Goal: Information Seeking & Learning: Learn about a topic

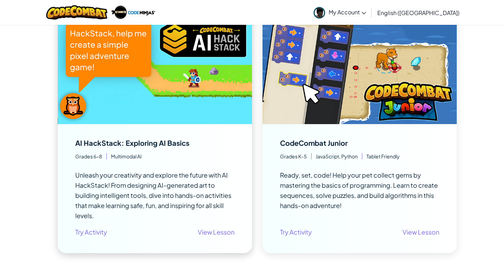
scroll to position [114, 0]
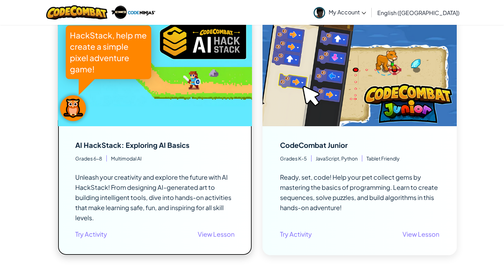
click at [146, 99] on img at bounding box center [155, 71] width 194 height 109
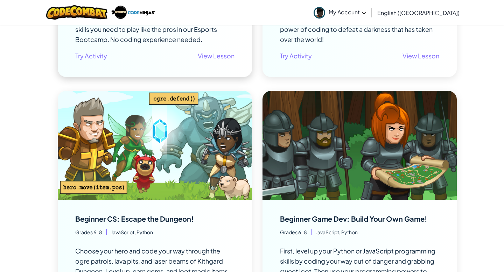
scroll to position [885, 0]
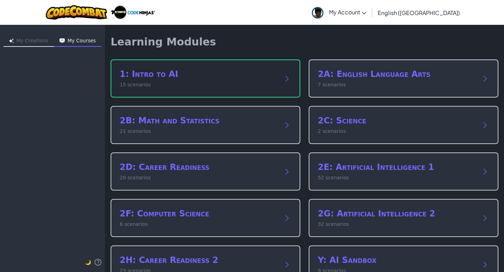
click at [150, 79] on h2 "1: Intro to AI" at bounding box center [198, 74] width 157 height 11
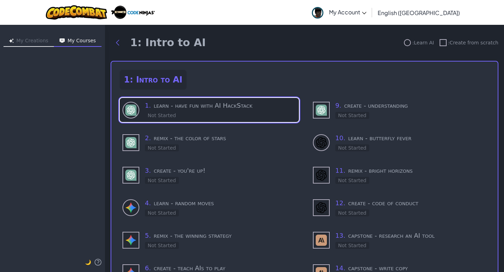
click at [170, 112] on div "Not Started" at bounding box center [162, 115] width 34 height 7
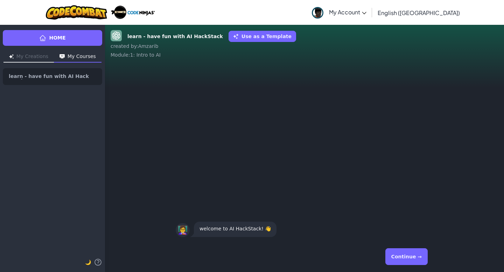
click at [410, 254] on button "Continue →" at bounding box center [406, 256] width 42 height 17
click at [410, 253] on button "Continue →" at bounding box center [406, 256] width 42 height 17
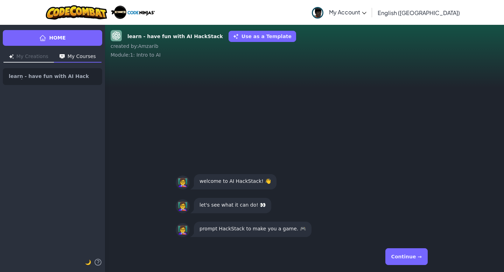
click at [414, 254] on button "Continue →" at bounding box center [406, 256] width 42 height 17
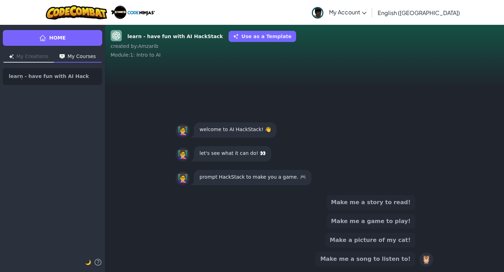
click at [360, 199] on button "Make me a story to read!" at bounding box center [370, 202] width 89 height 15
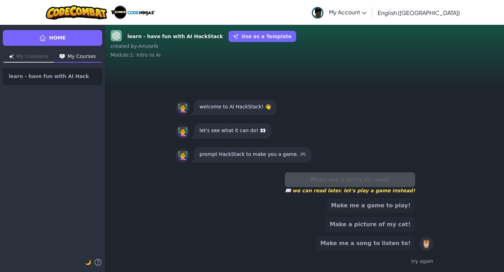
click at [359, 183] on div "Make me a story to read! 📖 we can read later. let's play a game instead!" at bounding box center [350, 183] width 130 height 22
click at [423, 242] on div "🦉" at bounding box center [426, 244] width 14 height 14
click at [383, 206] on button "Make me a game to play!" at bounding box center [370, 205] width 89 height 15
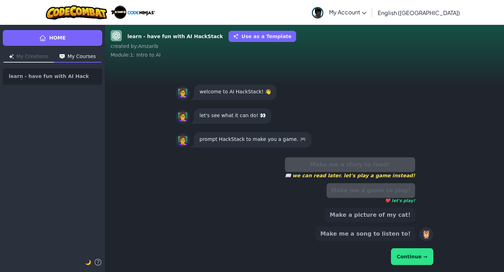
click at [411, 262] on button "Continue →" at bounding box center [412, 256] width 42 height 17
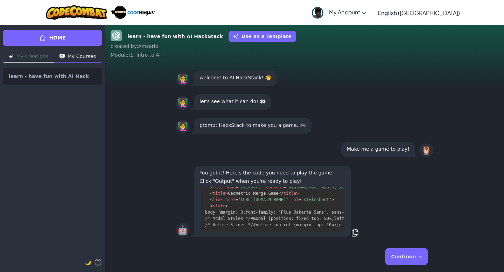
scroll to position [274, 0]
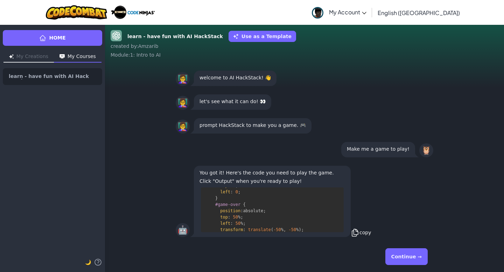
click at [353, 233] on icon at bounding box center [355, 232] width 9 height 9
click at [400, 252] on button "Continue →" at bounding box center [406, 256] width 42 height 17
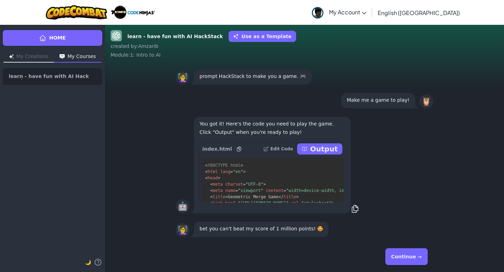
click at [398, 253] on button "Continue →" at bounding box center [406, 256] width 42 height 17
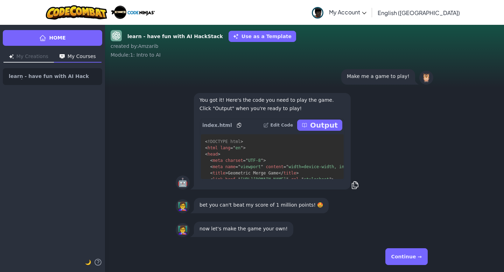
click at [404, 254] on button "Continue →" at bounding box center [406, 256] width 42 height 17
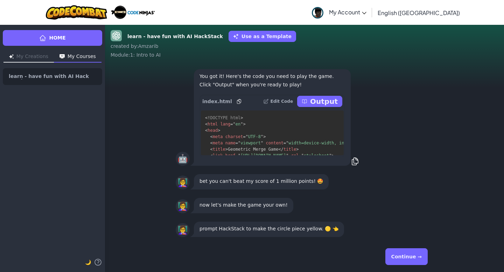
click at [404, 254] on button "Continue →" at bounding box center [406, 256] width 42 height 17
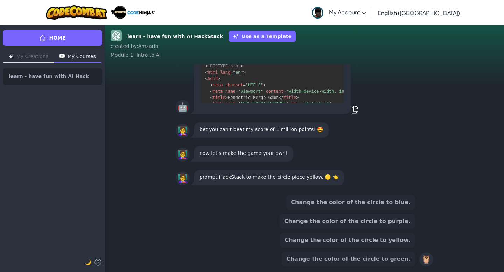
click at [382, 243] on button "Change the color of the circle to yellow." at bounding box center [347, 240] width 135 height 15
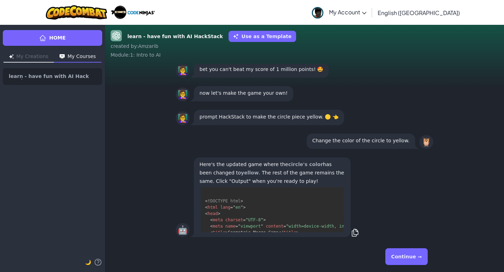
click at [411, 257] on button "Continue →" at bounding box center [406, 256] width 42 height 17
